Goal: Check status

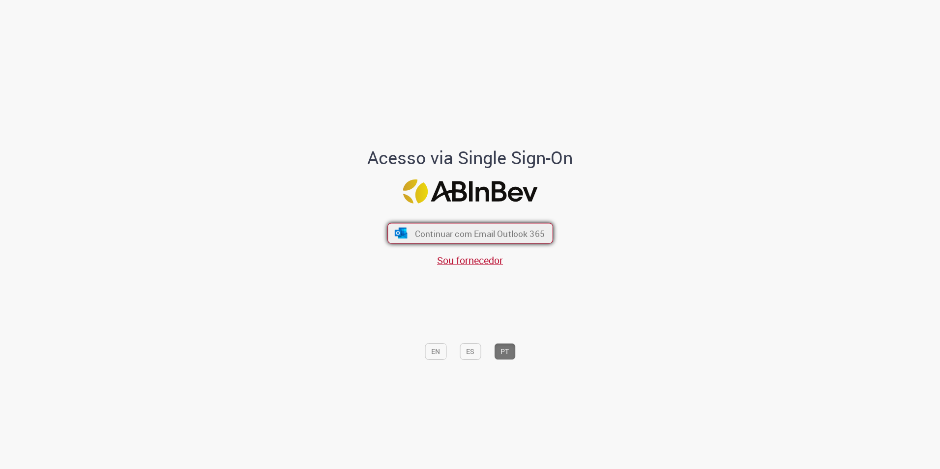
click at [536, 234] on span "Continuar com Email Outlook 365" at bounding box center [479, 233] width 130 height 11
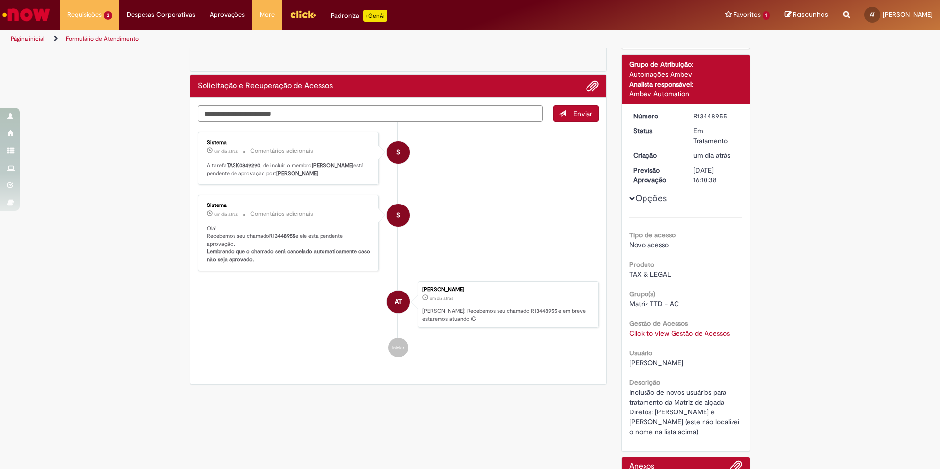
scroll to position [7, 0]
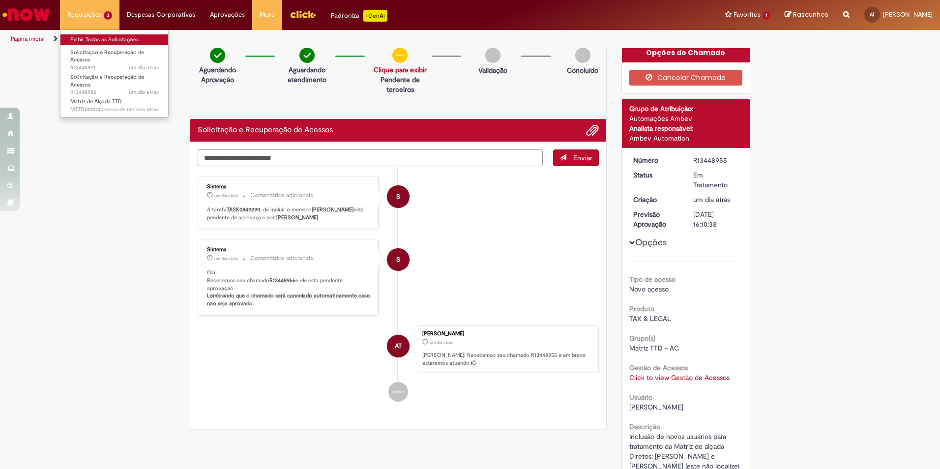
click at [88, 41] on link "Exibir Todas as Solicitações" at bounding box center [114, 39] width 108 height 11
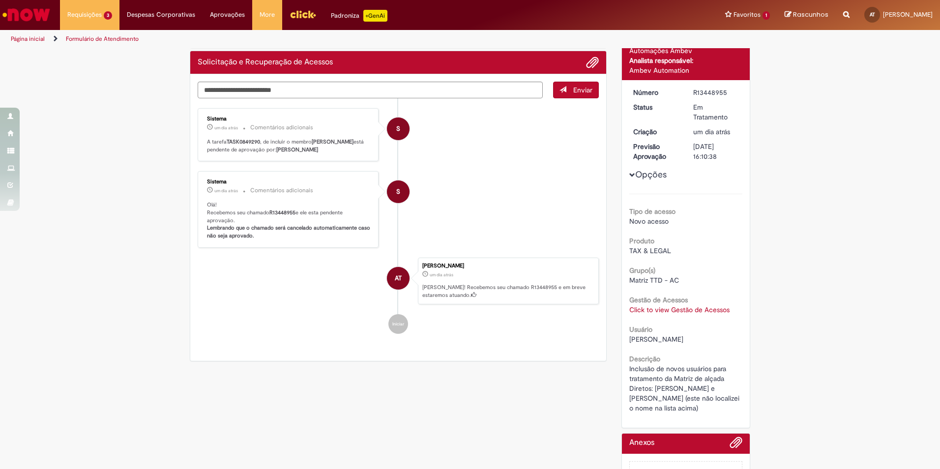
scroll to position [84, 0]
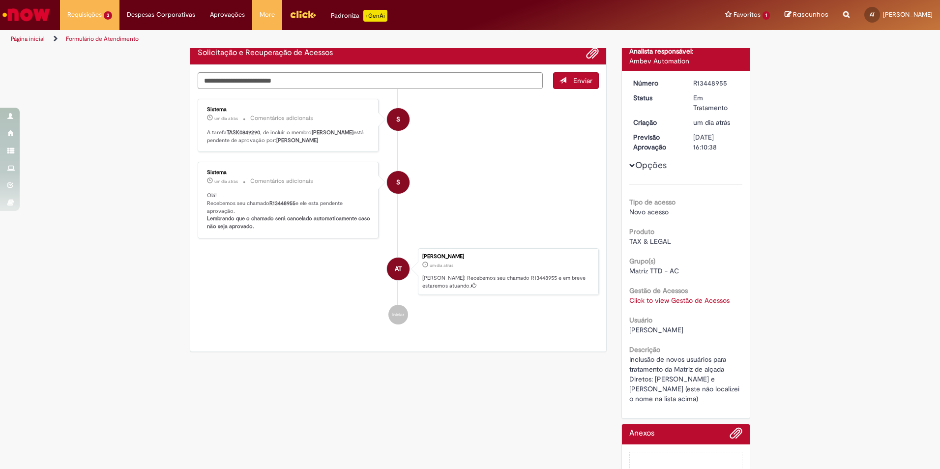
click at [699, 303] on link "Click to view Gestão de Acessos" at bounding box center [679, 300] width 100 height 9
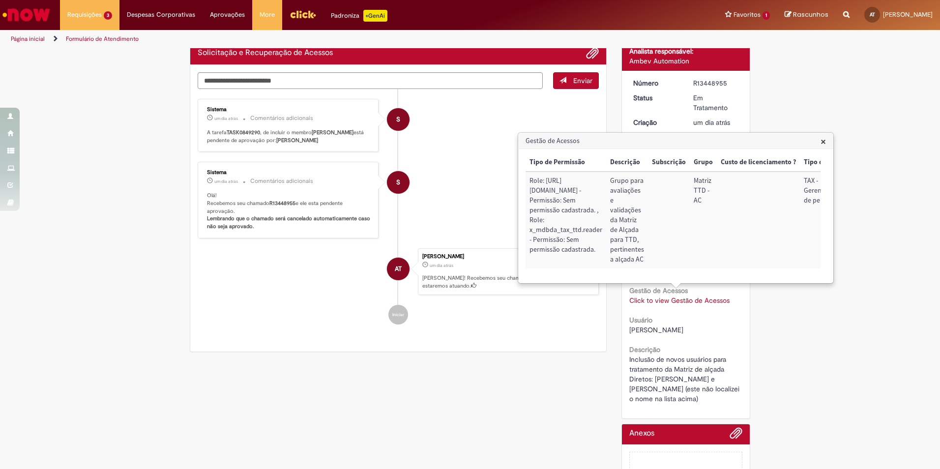
click at [825, 143] on span "×" at bounding box center [822, 141] width 5 height 13
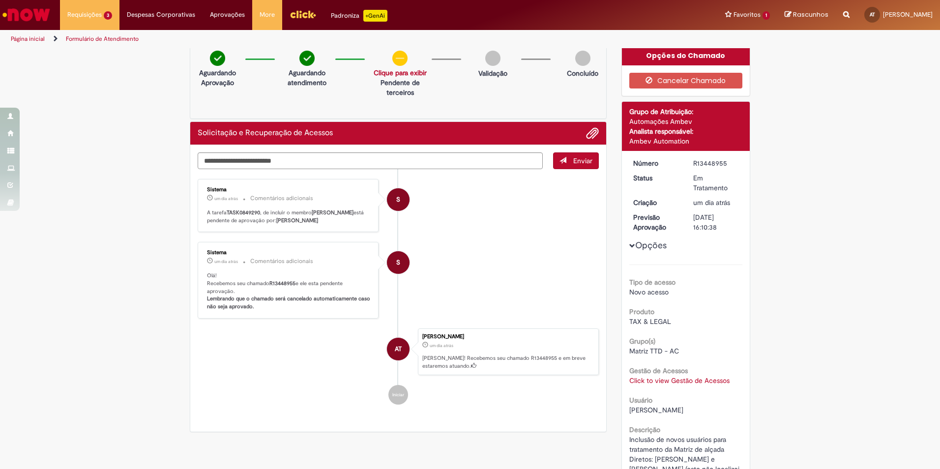
scroll to position [0, 0]
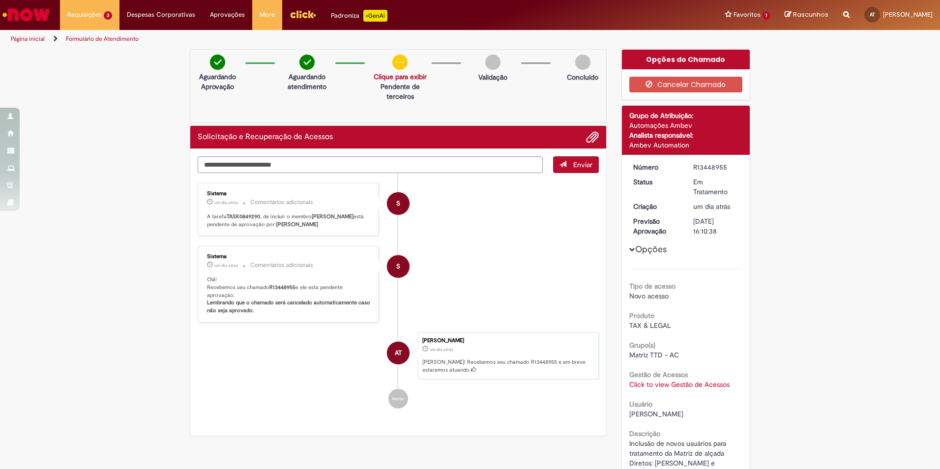
click at [401, 78] on link "Clique para exibir" at bounding box center [400, 76] width 53 height 9
click at [394, 97] on p "Solicitação aprovada" at bounding box center [396, 96] width 61 height 10
click at [393, 74] on link "Clique para exibir" at bounding box center [400, 76] width 53 height 9
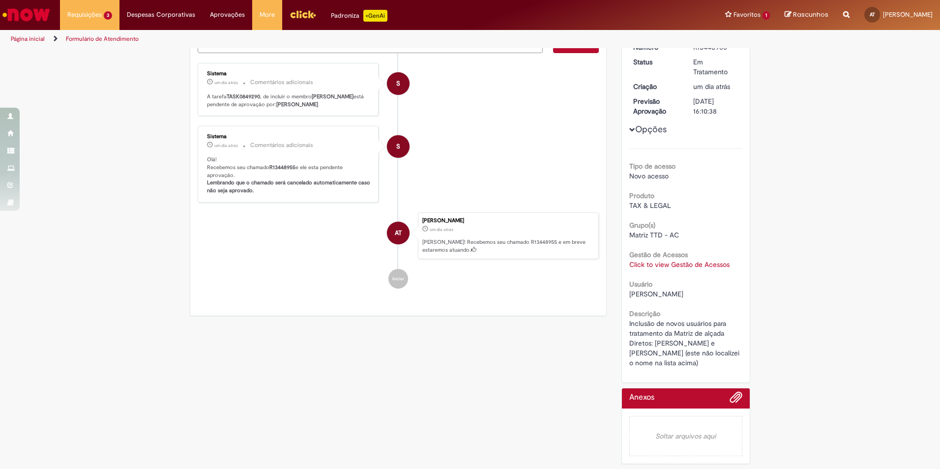
scroll to position [130, 0]
